Goal: Task Accomplishment & Management: Manage account settings

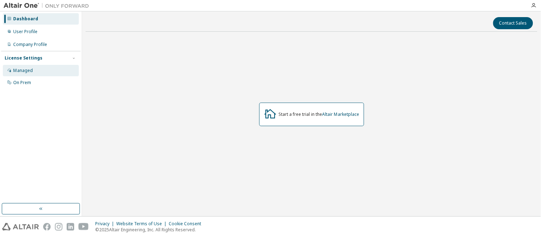
click at [22, 71] on div "Managed" at bounding box center [23, 71] width 20 height 6
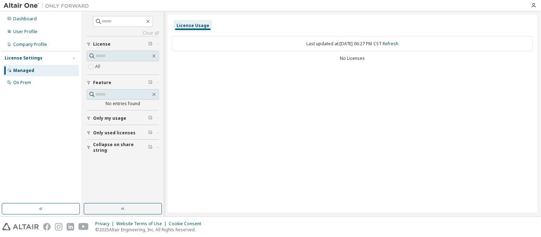
click at [108, 119] on span "Only my usage" at bounding box center [109, 118] width 33 height 6
click at [107, 148] on button "Only used licenses" at bounding box center [123, 154] width 72 height 16
click at [277, 114] on div "License Usage Last updated at: [DATE] 06:27 PM CST Refresh No Licenses" at bounding box center [353, 114] width 370 height 198
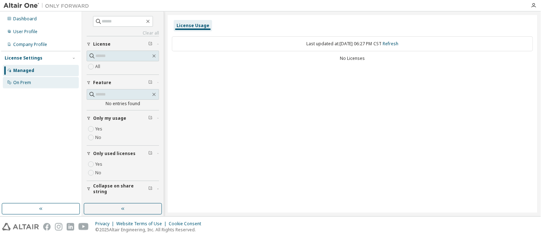
click at [35, 81] on div "On Prem" at bounding box center [41, 82] width 76 height 11
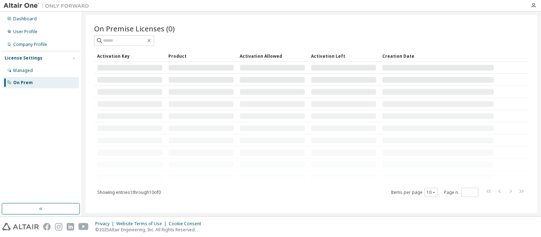
click at [40, 136] on div "Dashboard User Profile Company Profile License Settings Managed On Prem" at bounding box center [40, 107] width 79 height 190
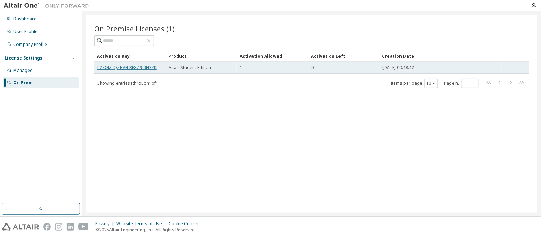
click at [129, 66] on link "L27OM-QZHVH-3EXZ9-9FDZK" at bounding box center [126, 68] width 59 height 6
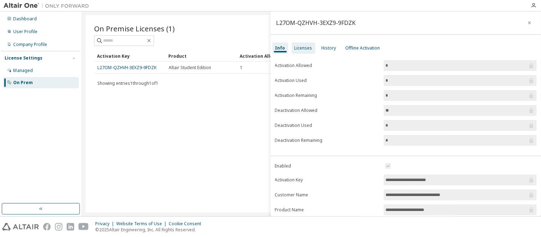
click at [303, 45] on div "Licenses" at bounding box center [303, 48] width 18 height 6
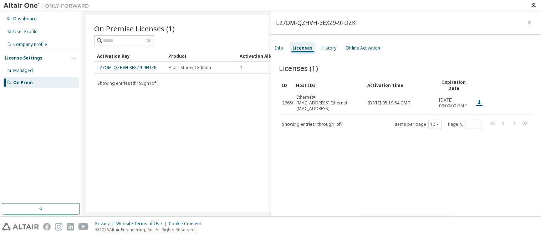
click at [185, 150] on div "On Premise Licenses (1) Clear Load Save Save As Field Operator Value Select fil…" at bounding box center [312, 114] width 452 height 198
click at [353, 53] on div "Offline Activation" at bounding box center [363, 47] width 40 height 11
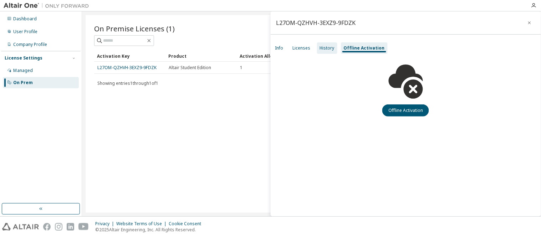
click at [326, 48] on div "History" at bounding box center [327, 48] width 15 height 6
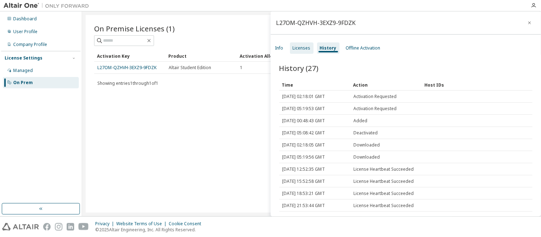
click at [293, 48] on div "Licenses" at bounding box center [302, 48] width 18 height 6
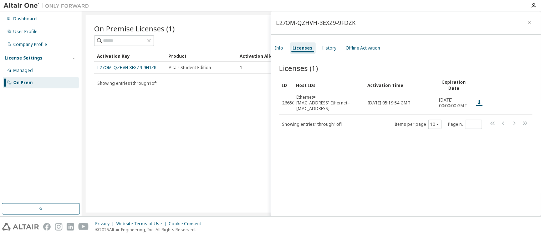
click at [197, 130] on div "On Premise Licenses (1) Clear Load Save Save As Field Operator Value Select fil…" at bounding box center [312, 114] width 452 height 198
click at [120, 83] on span "Showing entries 1 through 1 of 1" at bounding box center [127, 83] width 61 height 6
click at [182, 144] on div "On Premise Licenses (1) Clear Load Save Save As Field Operator Value Select fil…" at bounding box center [312, 114] width 452 height 198
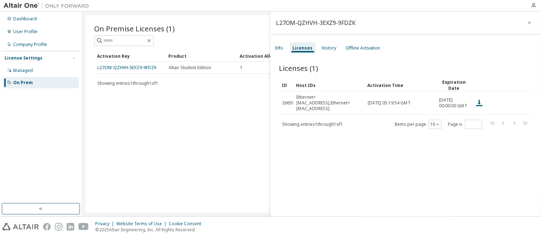
click at [154, 113] on div "On Premise Licenses (1) Clear Load Save Save As Field Operator Value Select fil…" at bounding box center [312, 114] width 452 height 198
click at [527, 23] on icon "button" at bounding box center [529, 23] width 5 height 6
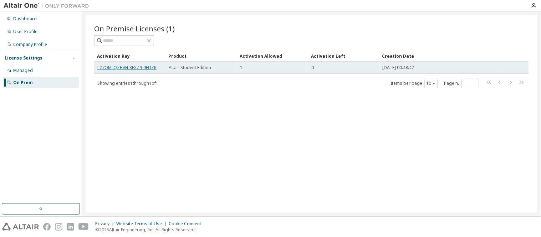
click at [127, 69] on link "L27OM-QZHVH-3EXZ9-9FDZK" at bounding box center [126, 68] width 59 height 6
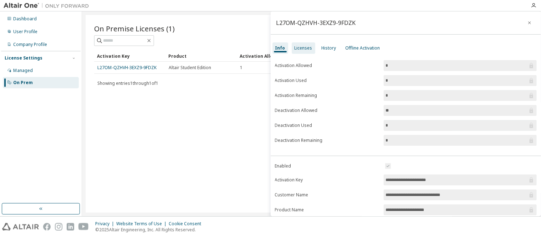
click at [299, 47] on div "Licenses" at bounding box center [303, 48] width 18 height 6
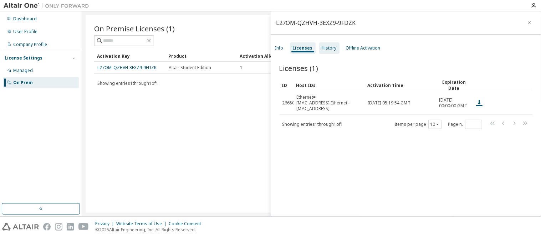
click at [330, 51] on div "History" at bounding box center [329, 47] width 20 height 11
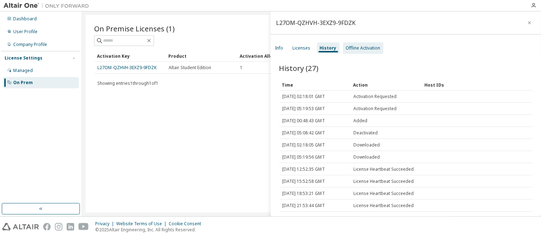
click at [359, 48] on div "Offline Activation" at bounding box center [363, 48] width 35 height 6
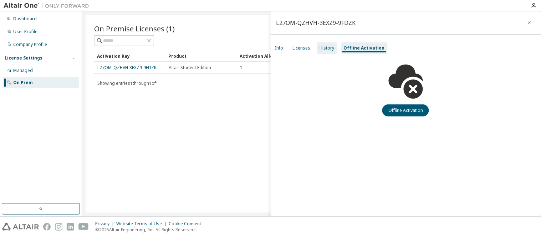
click at [332, 45] on div "History" at bounding box center [327, 48] width 15 height 6
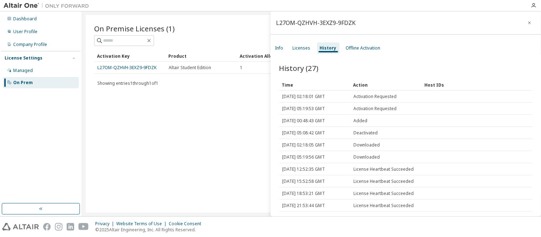
click at [123, 167] on div "On Premise Licenses (1) Clear Load Save Save As Field Operator Value Select fil…" at bounding box center [312, 114] width 452 height 198
click at [224, 132] on div "On Premise Licenses (1) Clear Load Save Save As Field Operator Value Select fil…" at bounding box center [312, 114] width 452 height 198
